Goal: Task Accomplishment & Management: Manage account settings

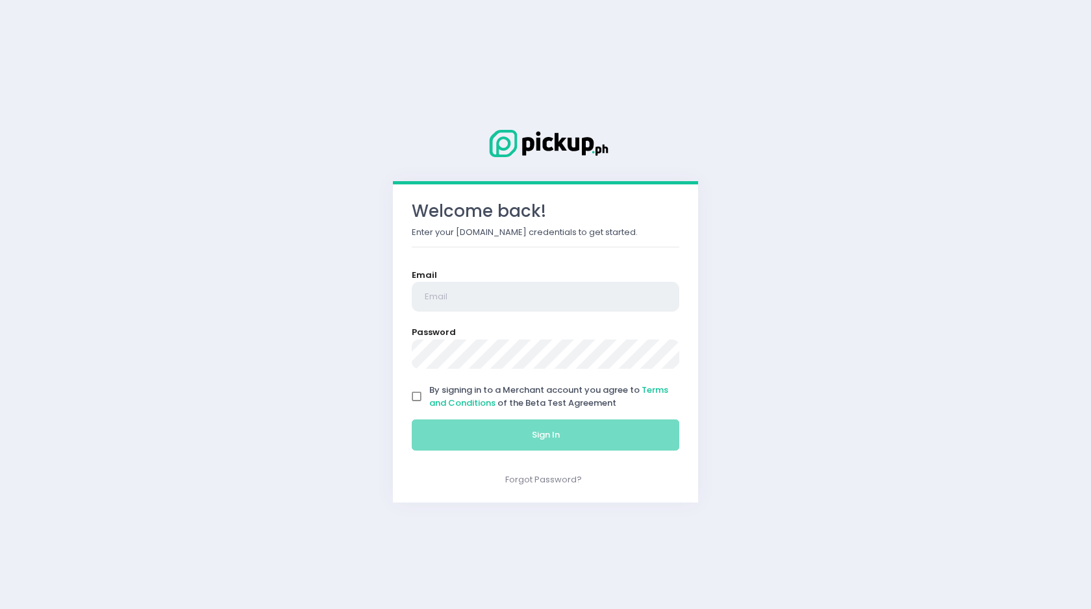
click at [622, 303] on input "email" at bounding box center [546, 297] width 268 height 30
click at [500, 299] on input "fudginsweet.maniila@gmail.com" at bounding box center [546, 297] width 268 height 30
type input "[EMAIL_ADDRESS][DOMAIN_NAME]"
click at [414, 393] on input "By signing in to a Merchant account you agree to Terms and Conditions of the Be…" at bounding box center [416, 396] width 25 height 25
checkbox input "true"
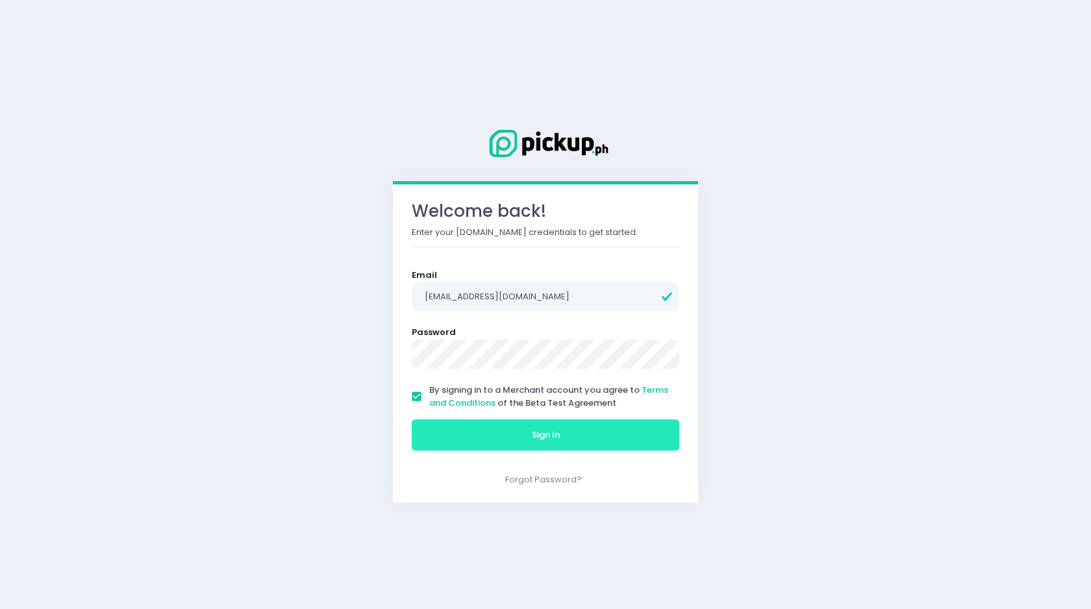
click at [457, 431] on button "Sign In" at bounding box center [546, 434] width 268 height 31
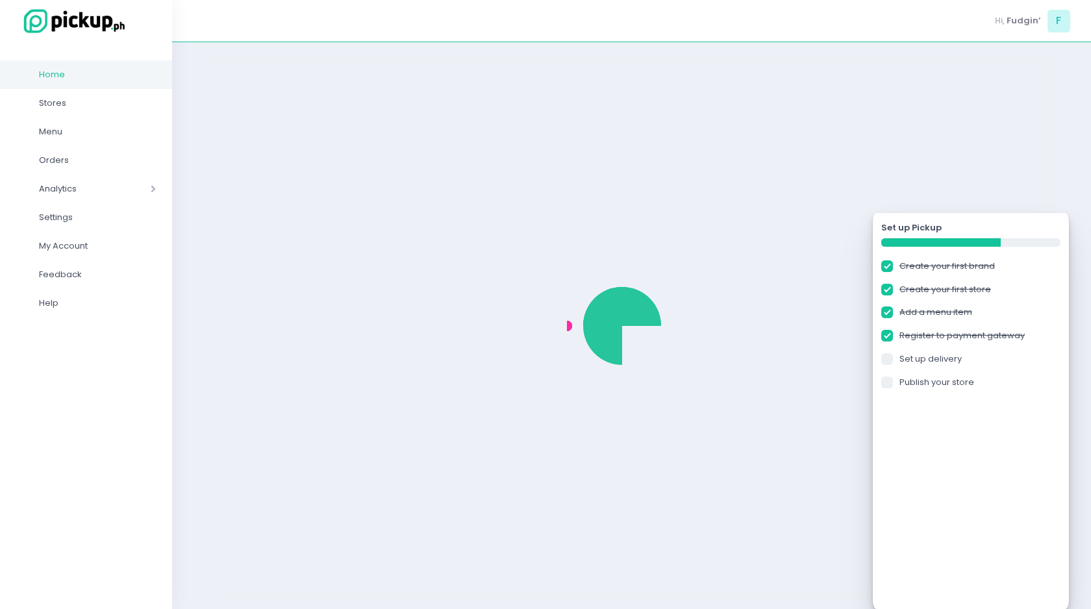
checkbox input "true"
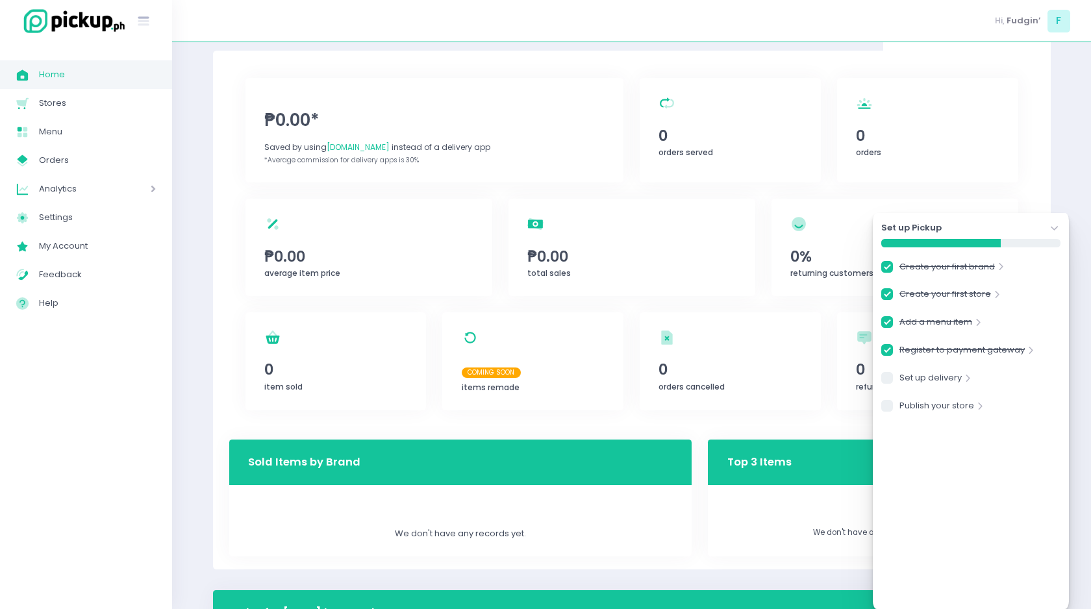
scroll to position [59, 0]
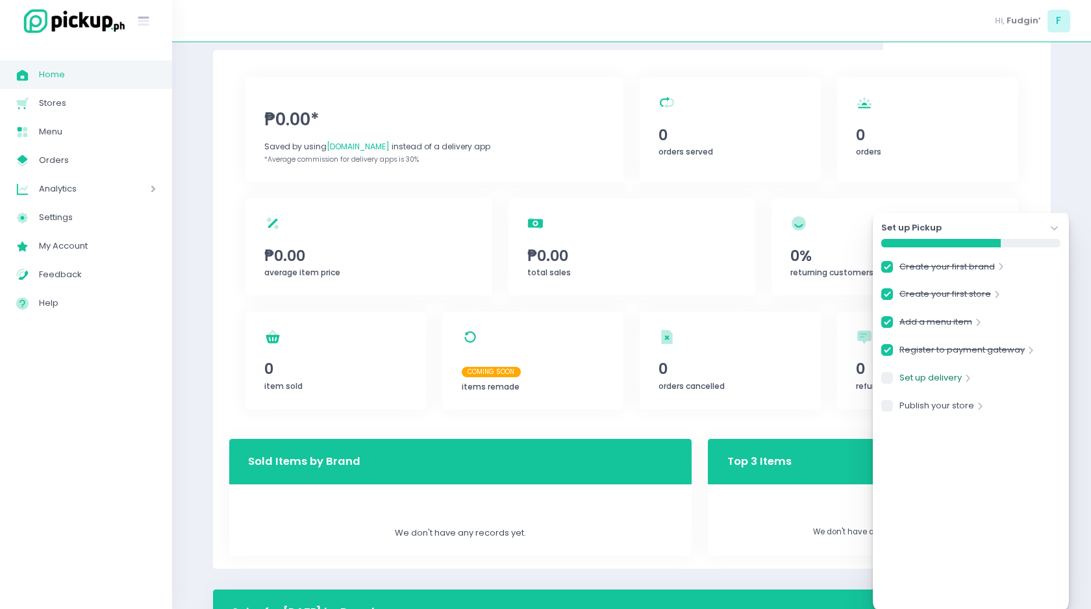
click at [941, 379] on link "Set up delivery" at bounding box center [930, 380] width 62 height 18
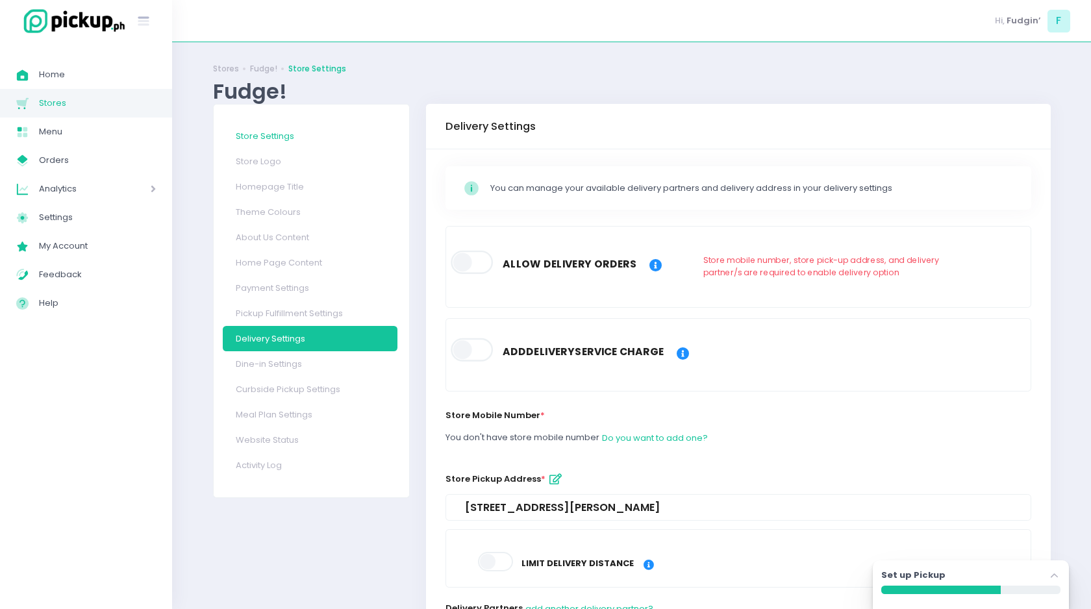
click at [276, 134] on link "Store Settings" at bounding box center [310, 135] width 175 height 25
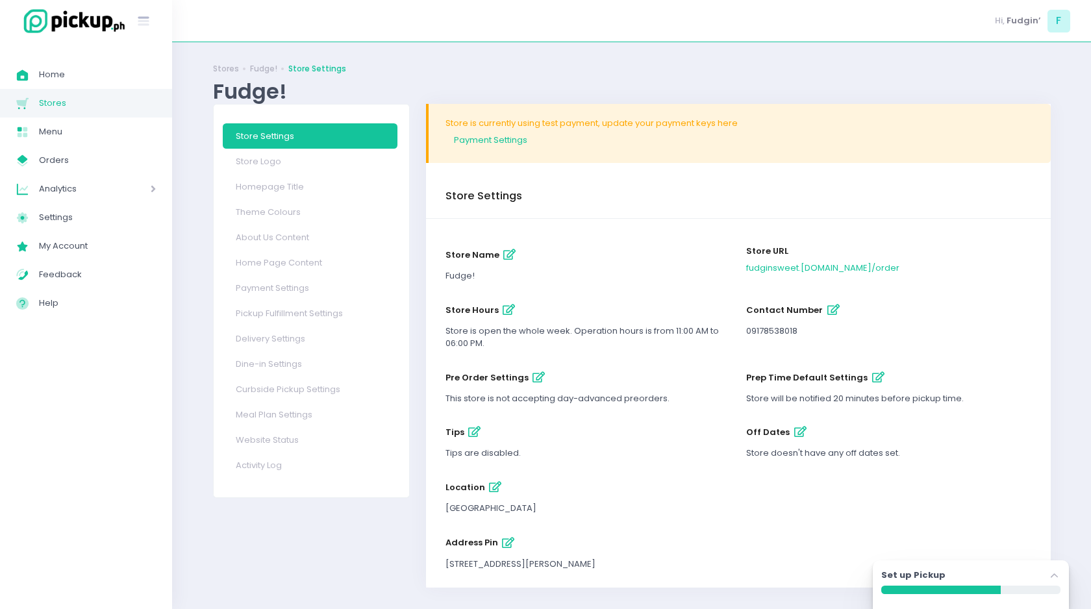
scroll to position [11, 0]
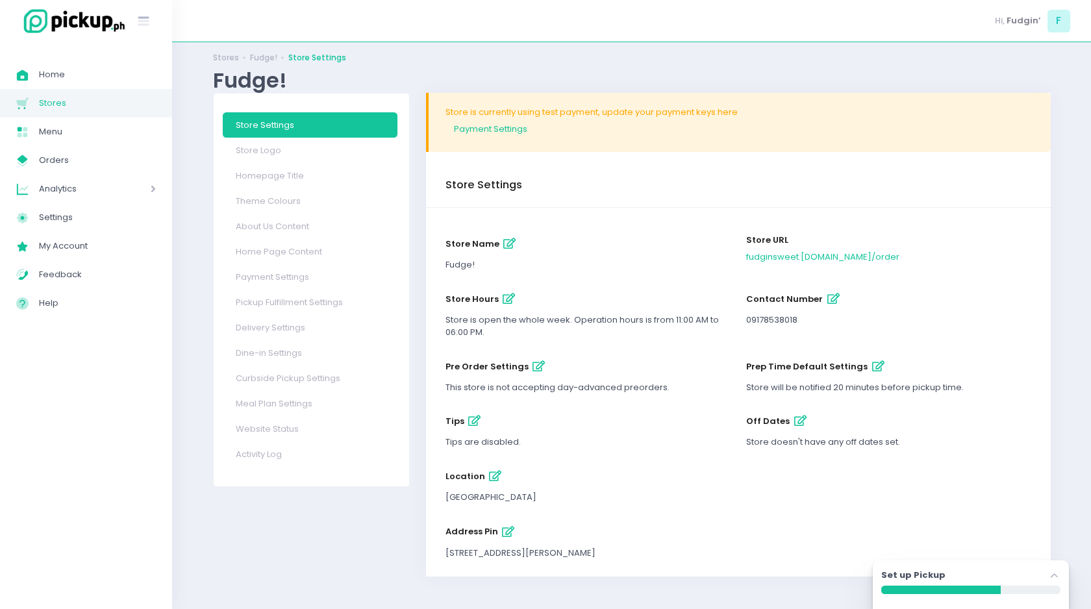
click at [532, 365] on icon "button" at bounding box center [538, 366] width 12 height 11
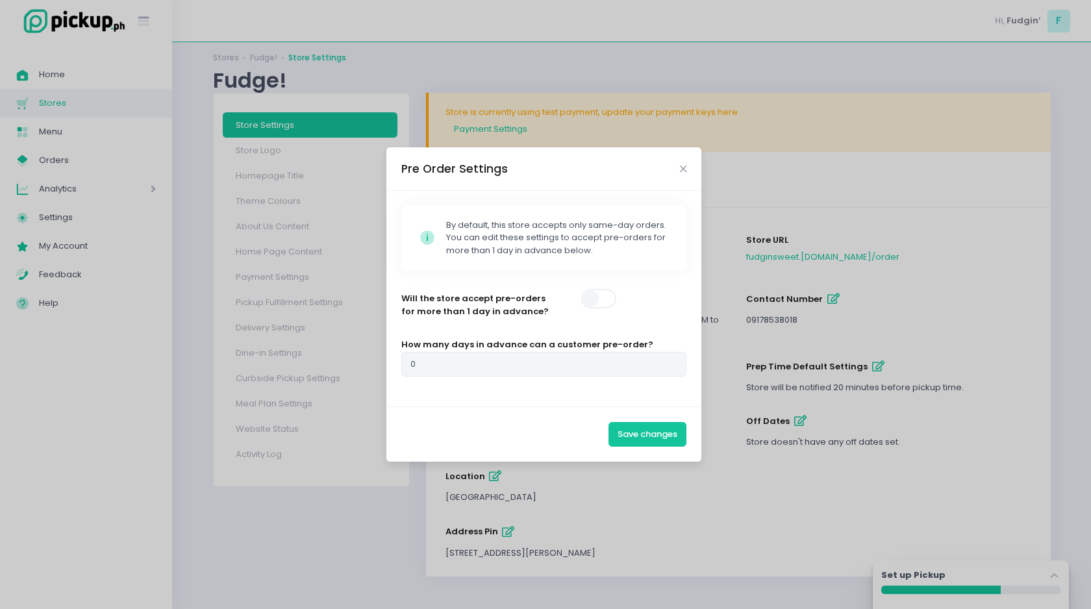
click at [611, 297] on span at bounding box center [599, 298] width 37 height 19
click at [420, 369] on input "0" at bounding box center [544, 364] width 286 height 25
type input "1"
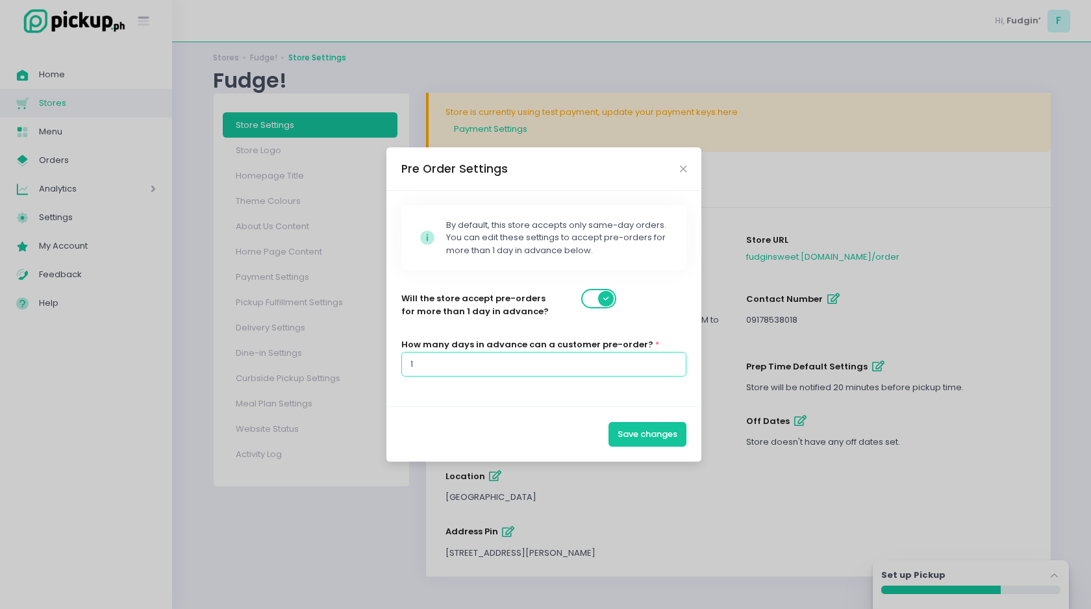
click at [675, 359] on input "1" at bounding box center [544, 364] width 286 height 25
click at [653, 431] on button "Save changes" at bounding box center [647, 434] width 78 height 25
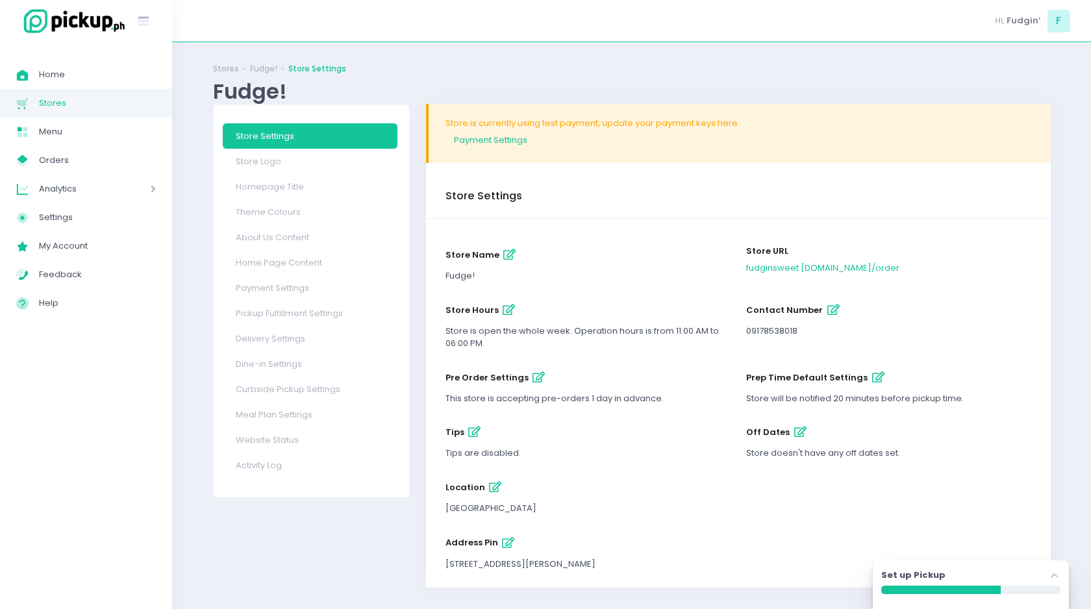
click at [799, 397] on div "Store will be notified 20 minutes before pickup time." at bounding box center [888, 398] width 285 height 13
click at [872, 379] on icon "button" at bounding box center [878, 377] width 12 height 11
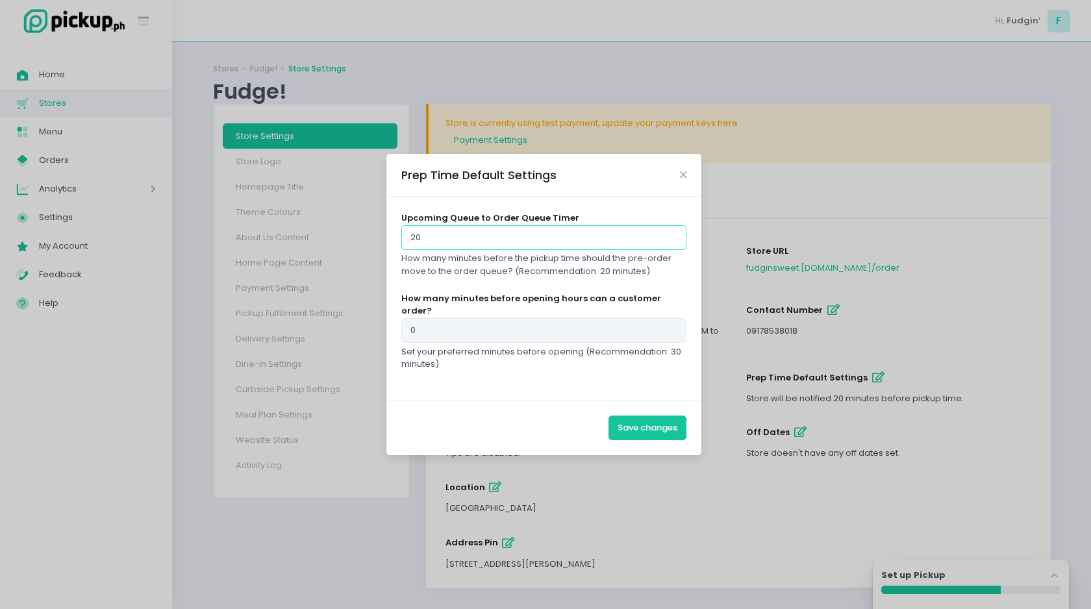
click at [554, 245] on input "20" at bounding box center [544, 237] width 286 height 25
click at [673, 240] on input "21" at bounding box center [544, 237] width 286 height 25
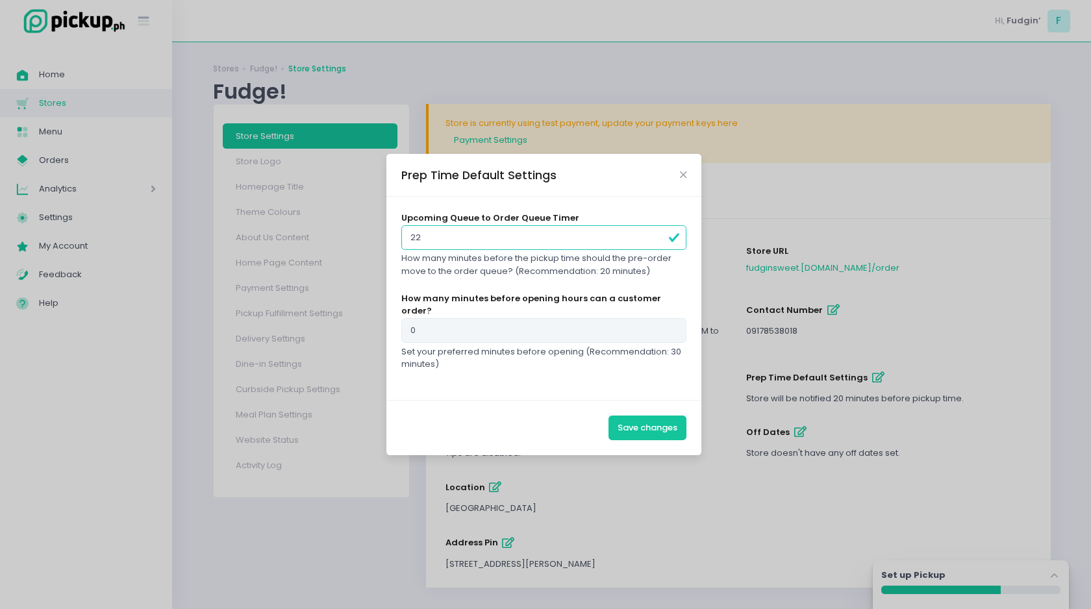
click at [658, 241] on input "22" at bounding box center [544, 237] width 286 height 25
click at [658, 241] on input "23" at bounding box center [544, 237] width 286 height 25
click at [658, 241] on input "24" at bounding box center [544, 237] width 286 height 25
click at [658, 241] on input "25" at bounding box center [544, 237] width 286 height 25
click at [657, 237] on input "25" at bounding box center [544, 237] width 286 height 25
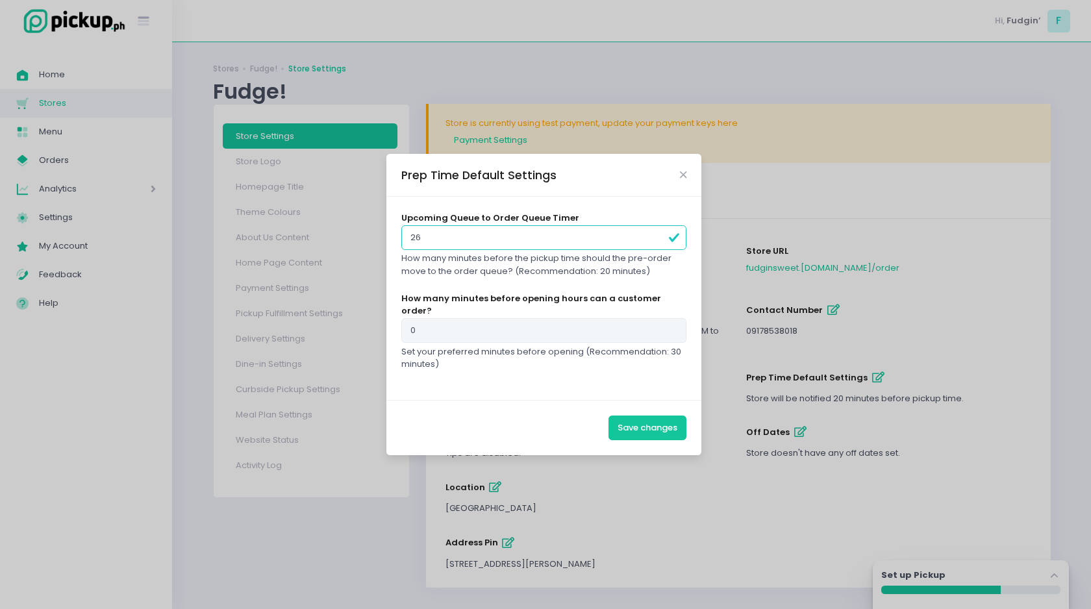
click at [658, 240] on input "26" at bounding box center [544, 237] width 286 height 25
click at [658, 240] on input "27" at bounding box center [544, 237] width 286 height 25
click at [658, 240] on input "28" at bounding box center [544, 237] width 286 height 25
click at [658, 240] on input "29" at bounding box center [544, 237] width 286 height 25
type input "30"
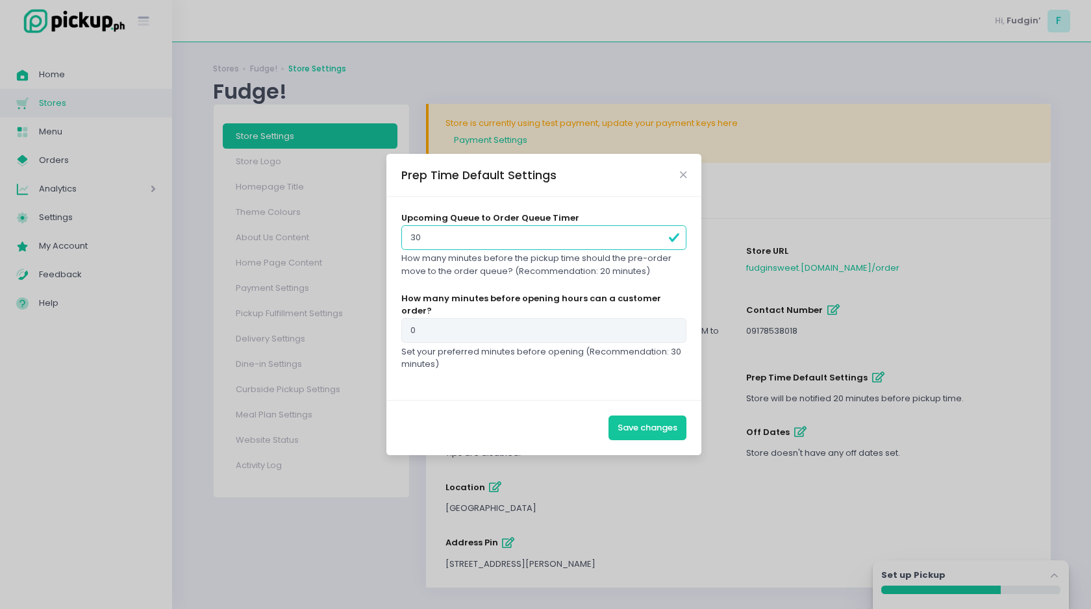
click at [658, 240] on input "30" at bounding box center [544, 237] width 286 height 25
click at [639, 423] on button "Save changes" at bounding box center [647, 428] width 78 height 25
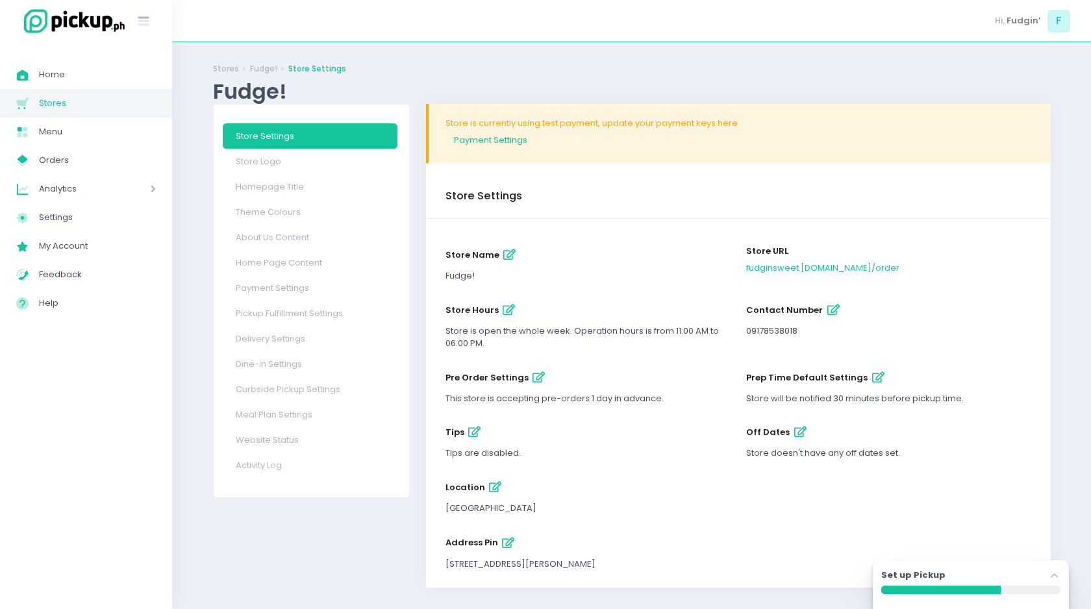
click at [875, 379] on icon "button" at bounding box center [878, 377] width 12 height 11
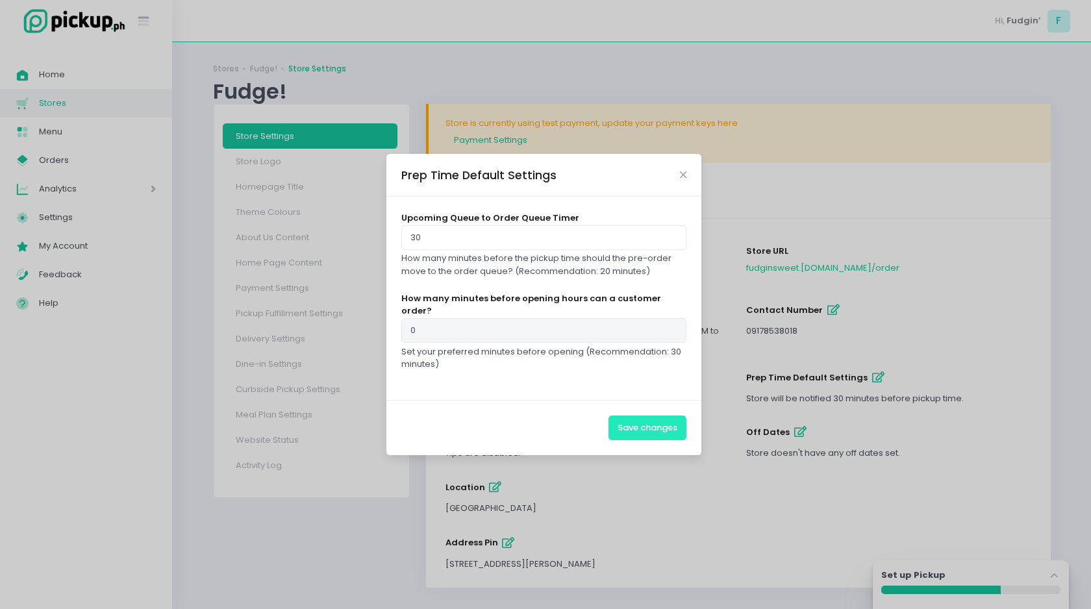
click at [649, 418] on button "Save changes" at bounding box center [647, 428] width 78 height 25
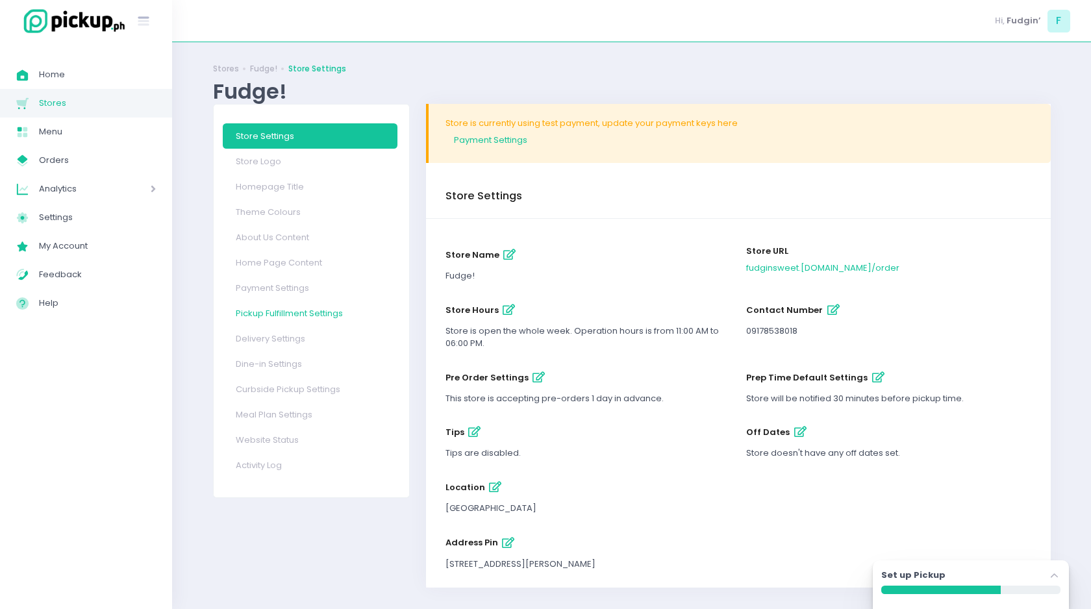
click at [265, 317] on link "Pickup Fulfillment Settings" at bounding box center [310, 313] width 175 height 25
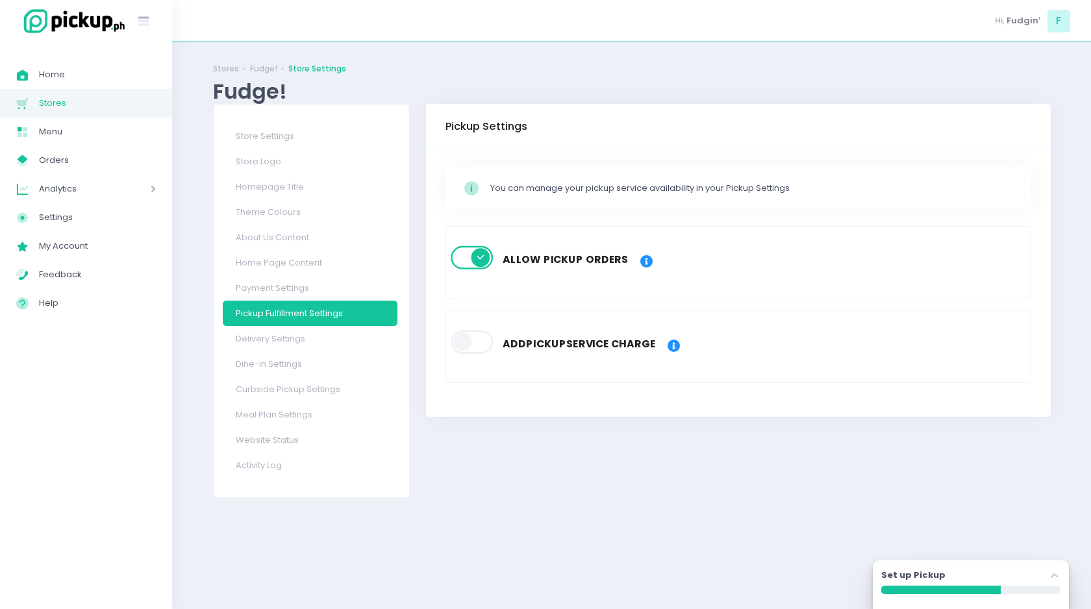
click at [464, 256] on span at bounding box center [473, 257] width 44 height 23
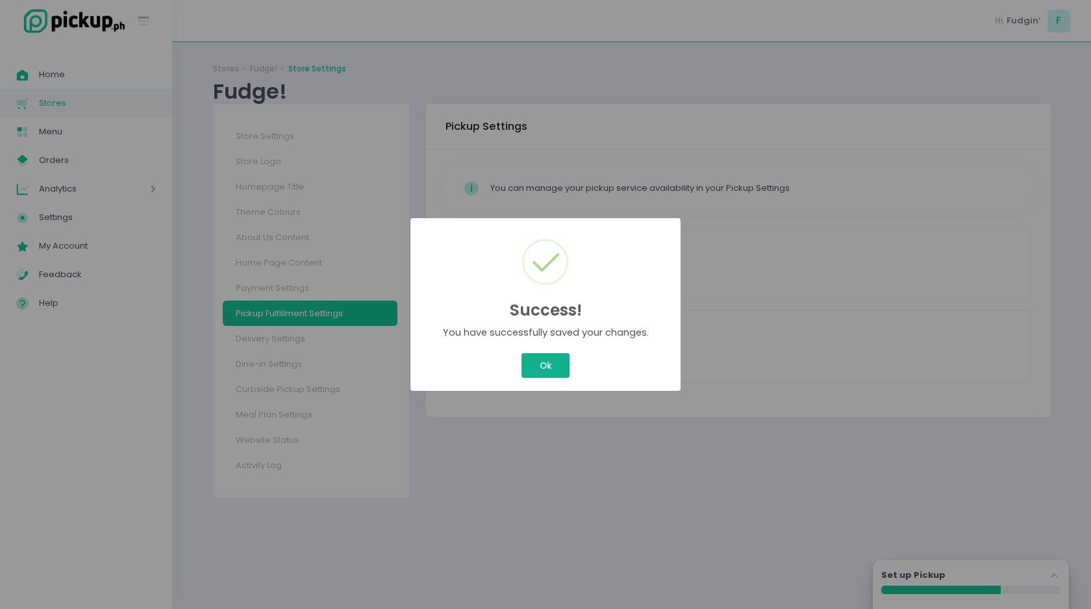
click at [534, 371] on button "Ok" at bounding box center [545, 365] width 48 height 25
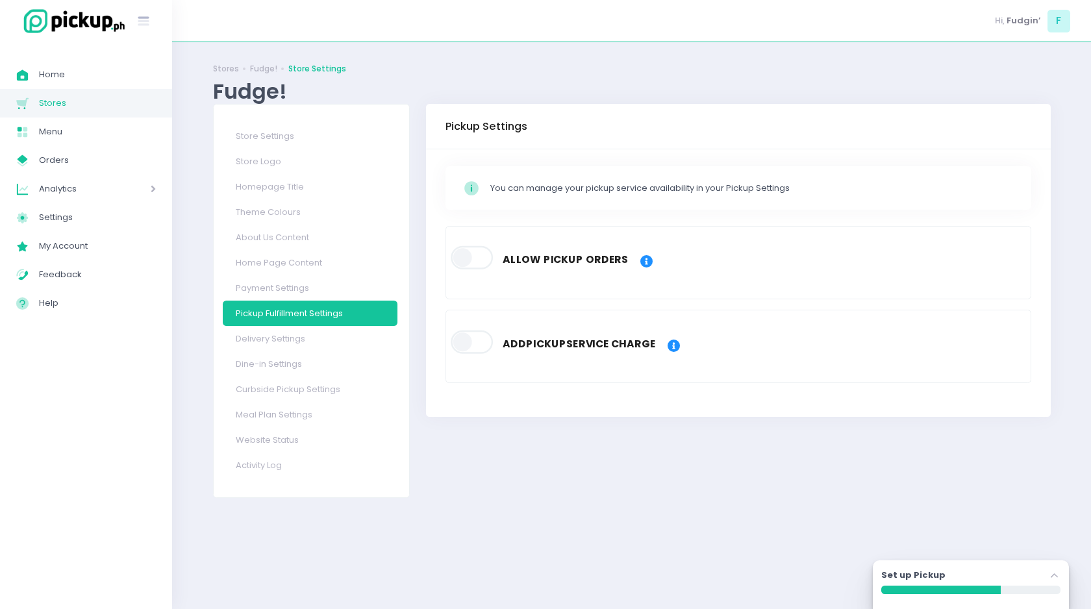
click at [476, 260] on span at bounding box center [473, 257] width 44 height 23
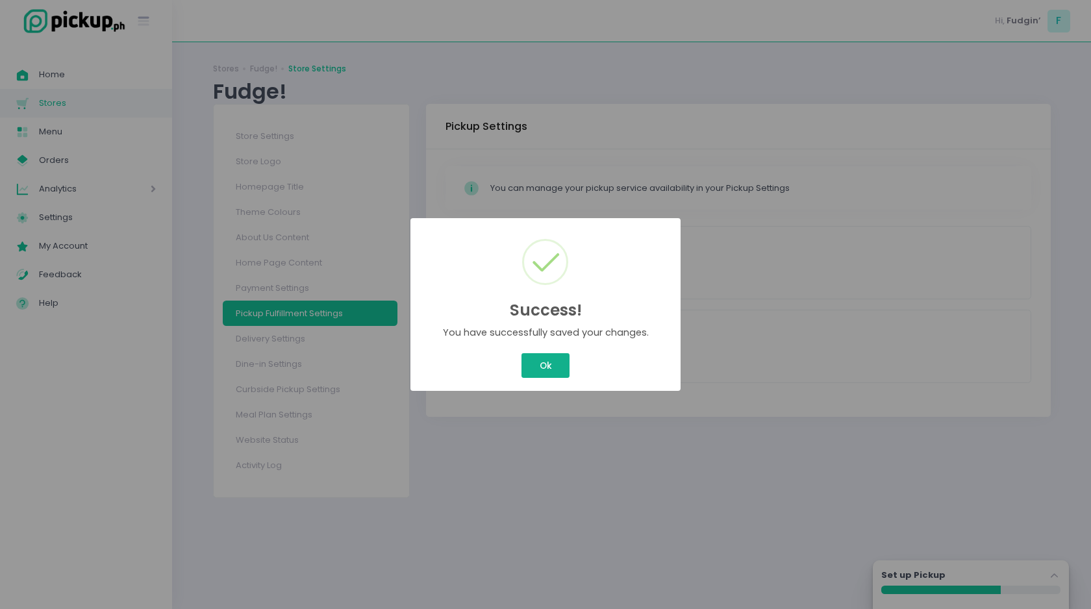
click at [543, 370] on button "Ok" at bounding box center [545, 365] width 48 height 25
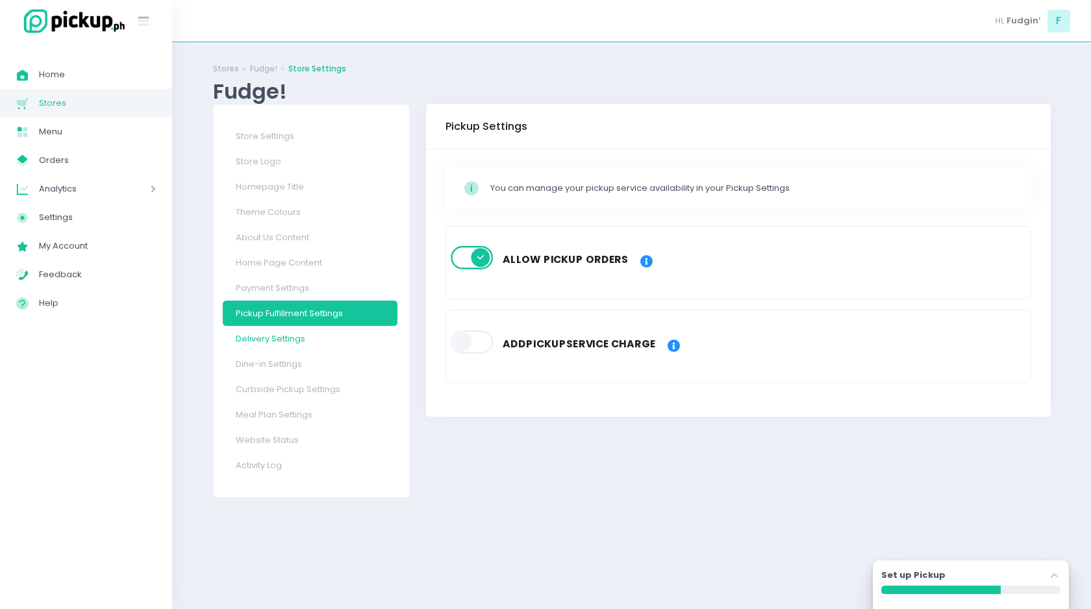
click at [280, 343] on link "Delivery Settings" at bounding box center [310, 338] width 175 height 25
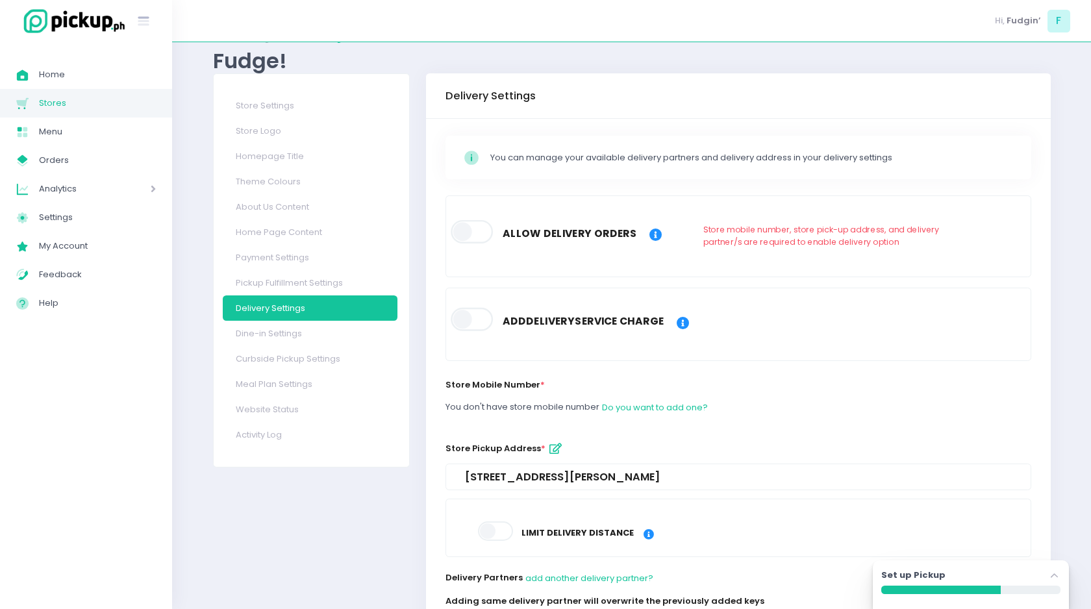
scroll to position [31, 0]
click at [466, 229] on span at bounding box center [473, 230] width 44 height 23
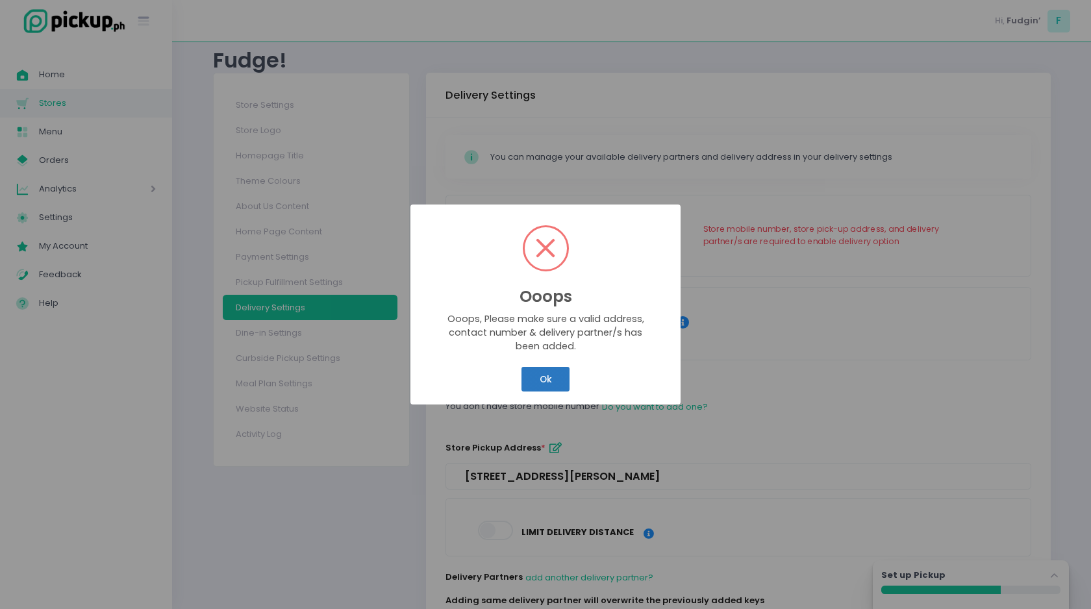
click at [535, 383] on button "Ok" at bounding box center [545, 379] width 48 height 25
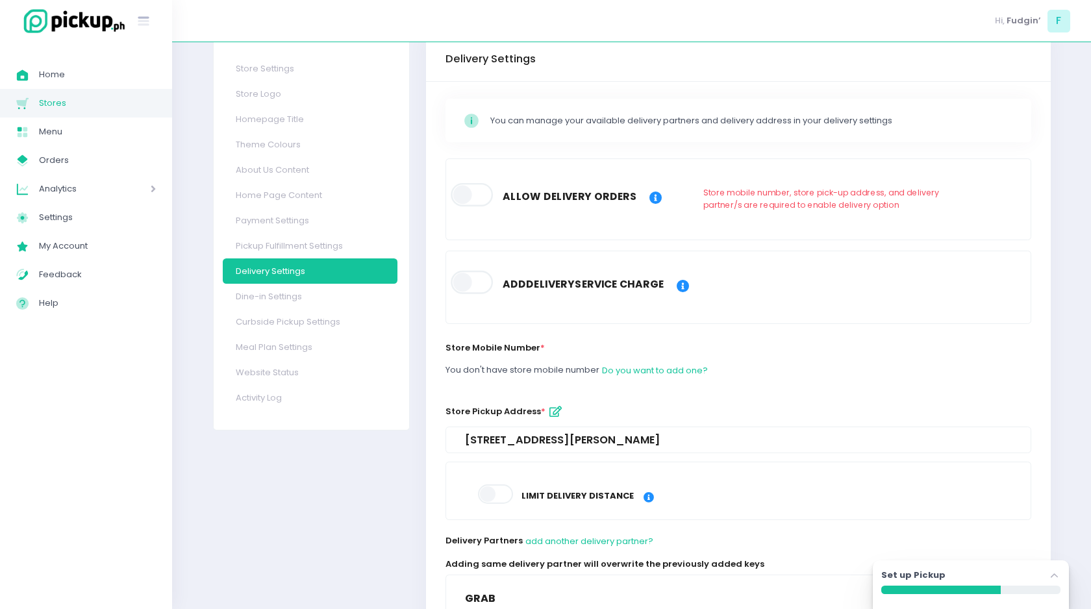
scroll to position [73, 0]
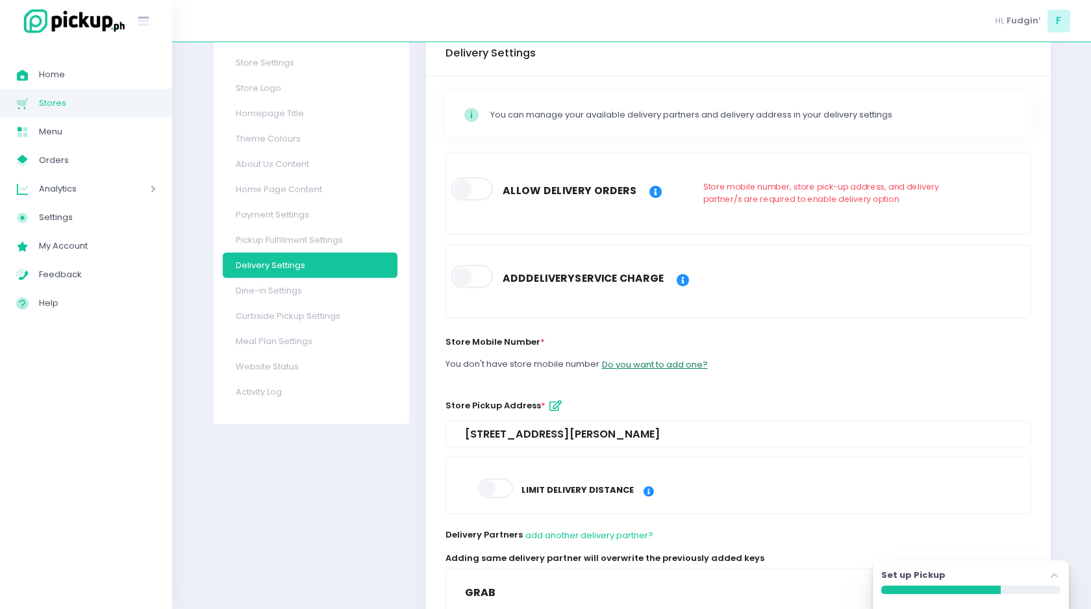
click at [643, 369] on button "Do you want to add one?" at bounding box center [654, 364] width 107 height 25
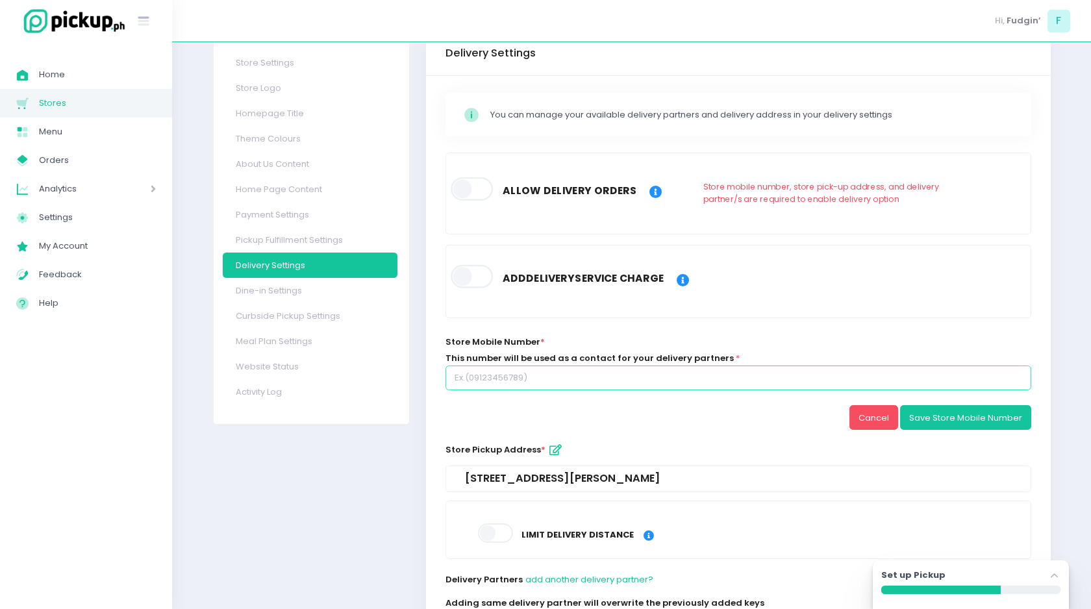
click at [636, 376] on input "text" at bounding box center [738, 378] width 586 height 25
